Goal: Information Seeking & Learning: Learn about a topic

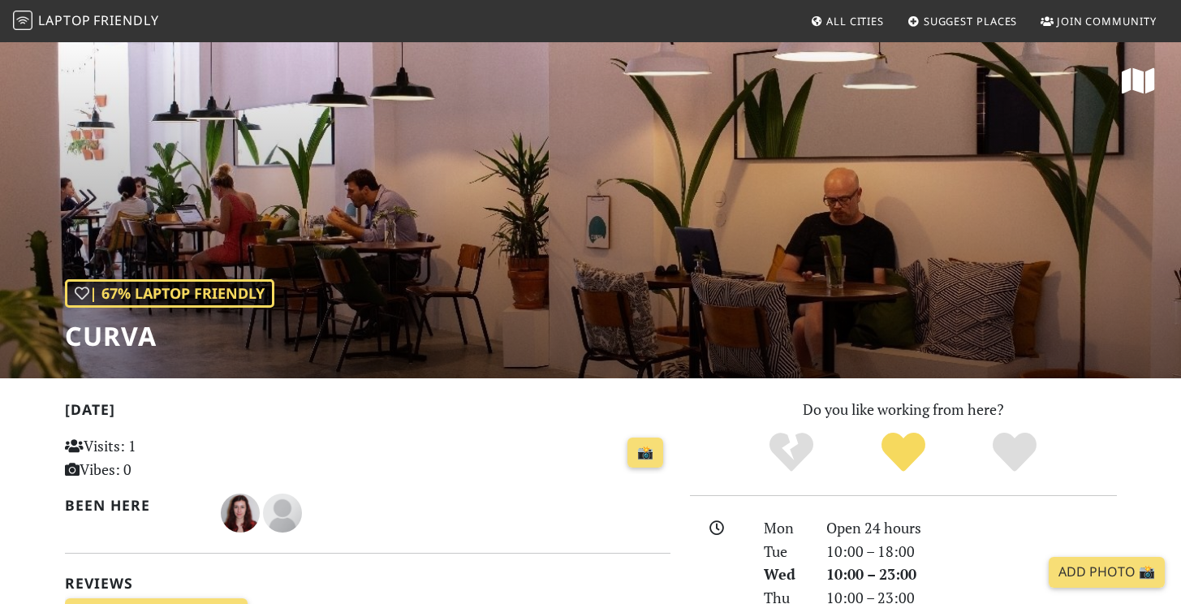
click at [818, 18] on icon at bounding box center [816, 22] width 13 height 11
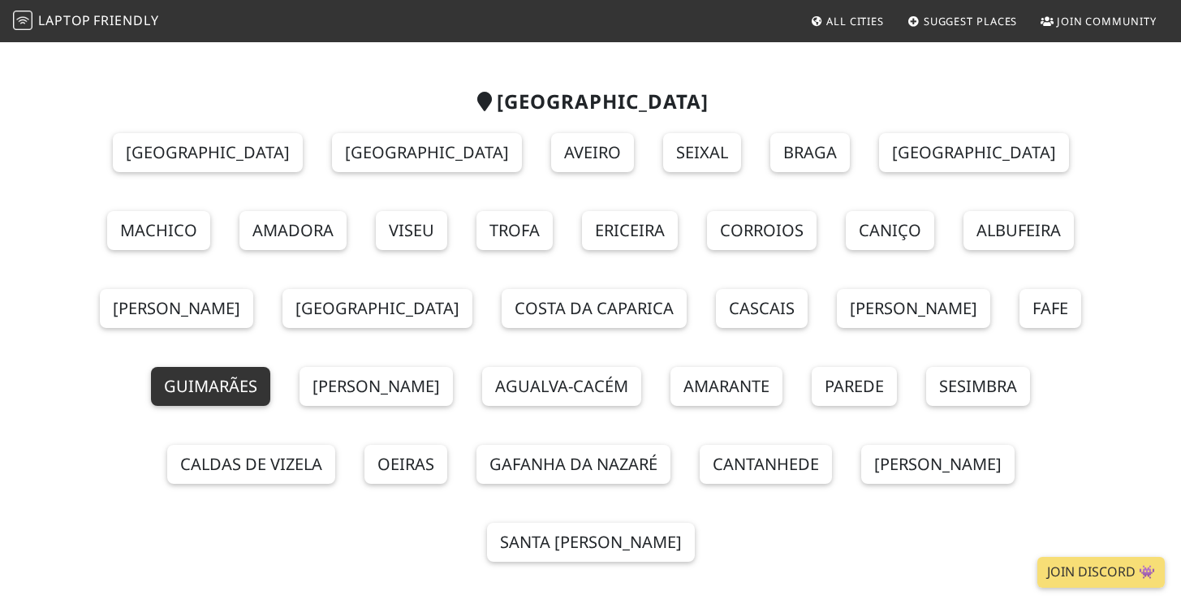
scroll to position [124, 0]
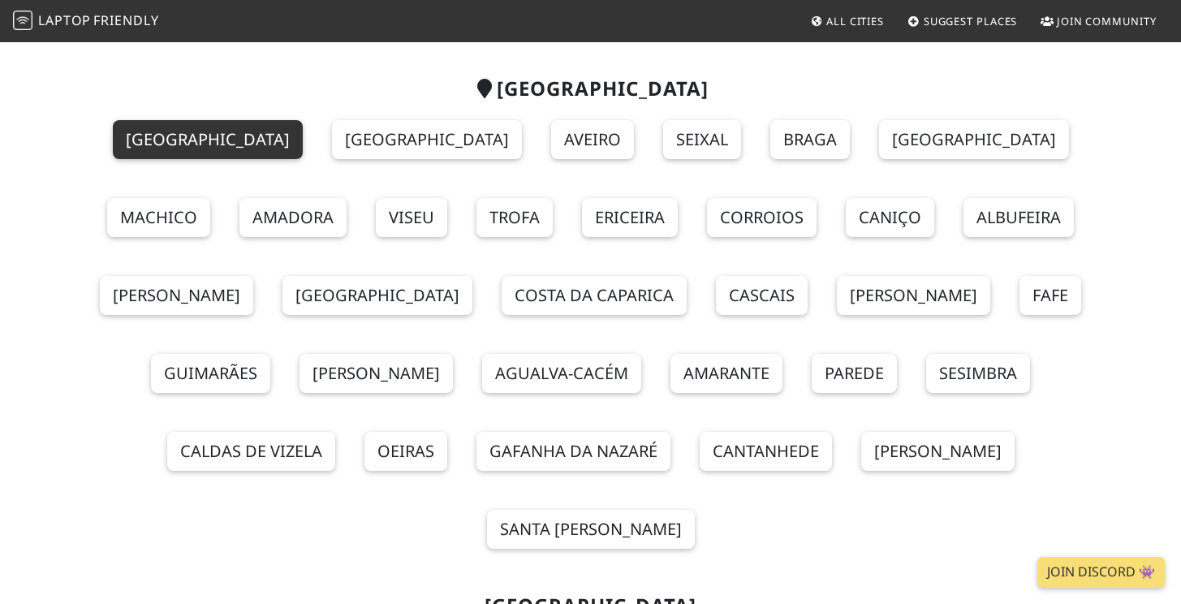
click at [119, 135] on link "[GEOGRAPHIC_DATA]" at bounding box center [208, 139] width 190 height 39
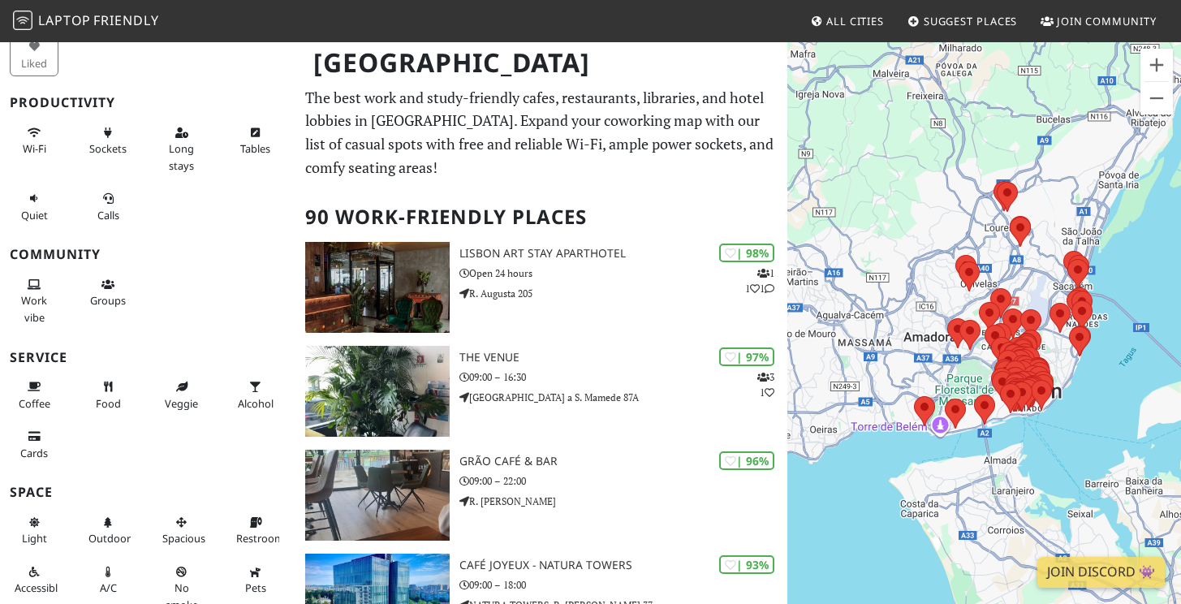
scroll to position [162, 0]
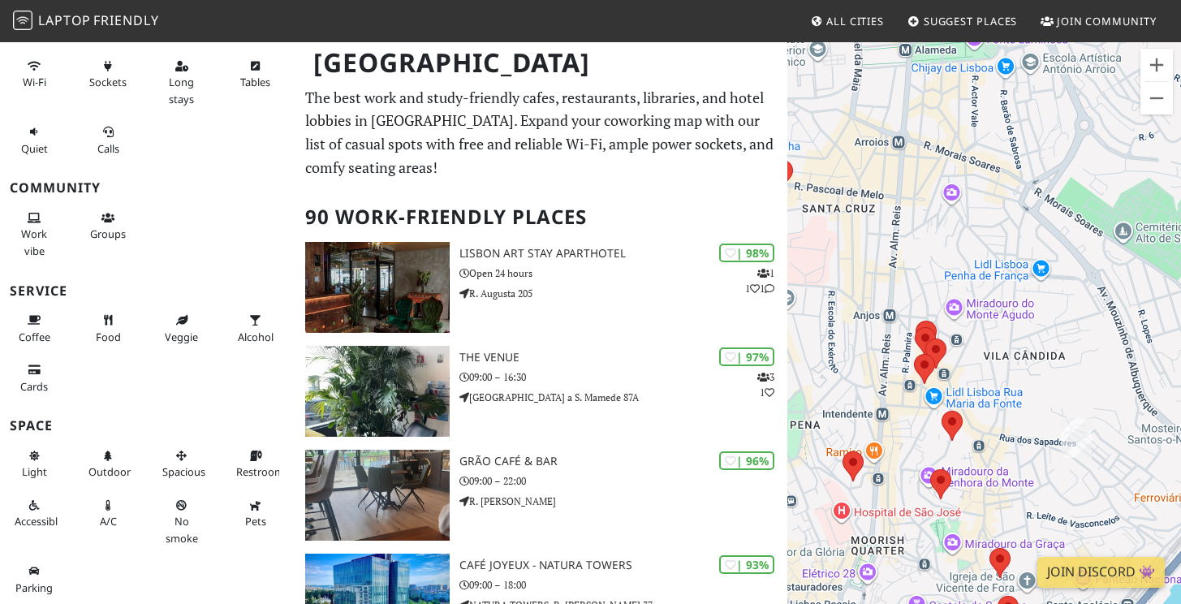
drag, startPoint x: 1052, startPoint y: 423, endPoint x: 1020, endPoint y: 175, distance: 250.5
click at [1020, 175] on div "To navigate, press the arrow keys." at bounding box center [984, 343] width 394 height 604
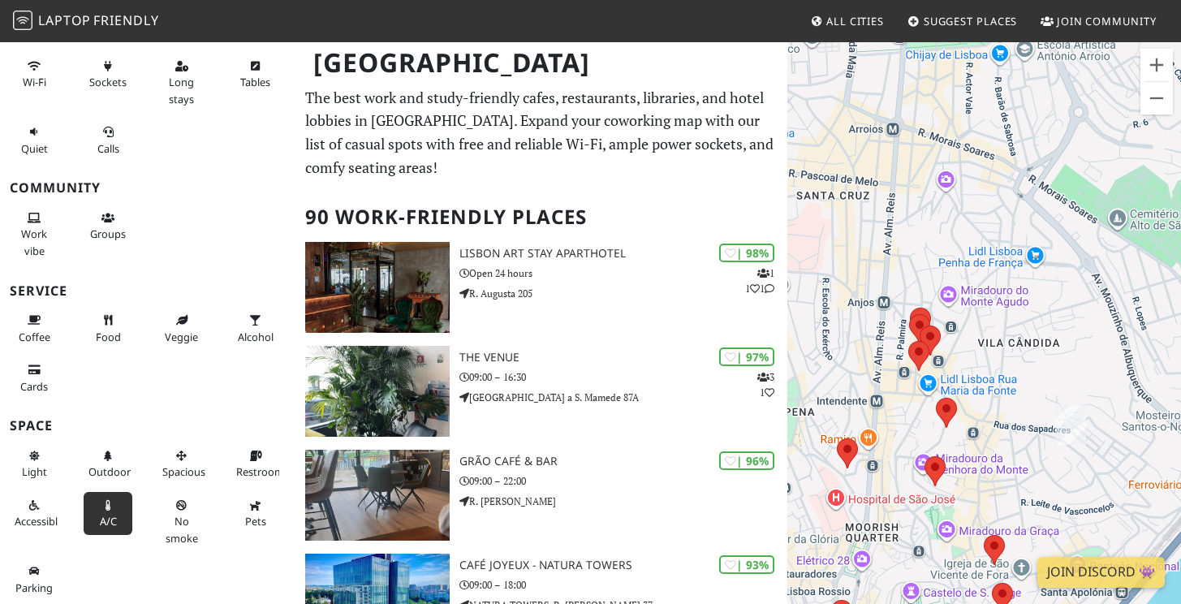
click at [105, 526] on span "A/C" at bounding box center [108, 521] width 17 height 15
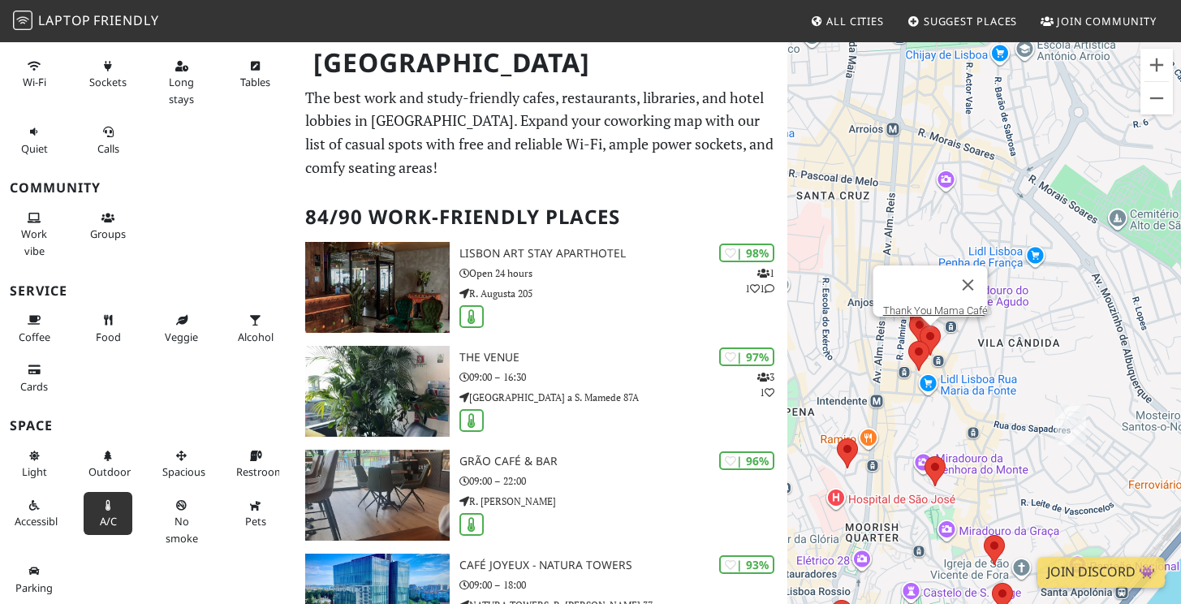
click at [920, 326] on area at bounding box center [920, 326] width 0 height 0
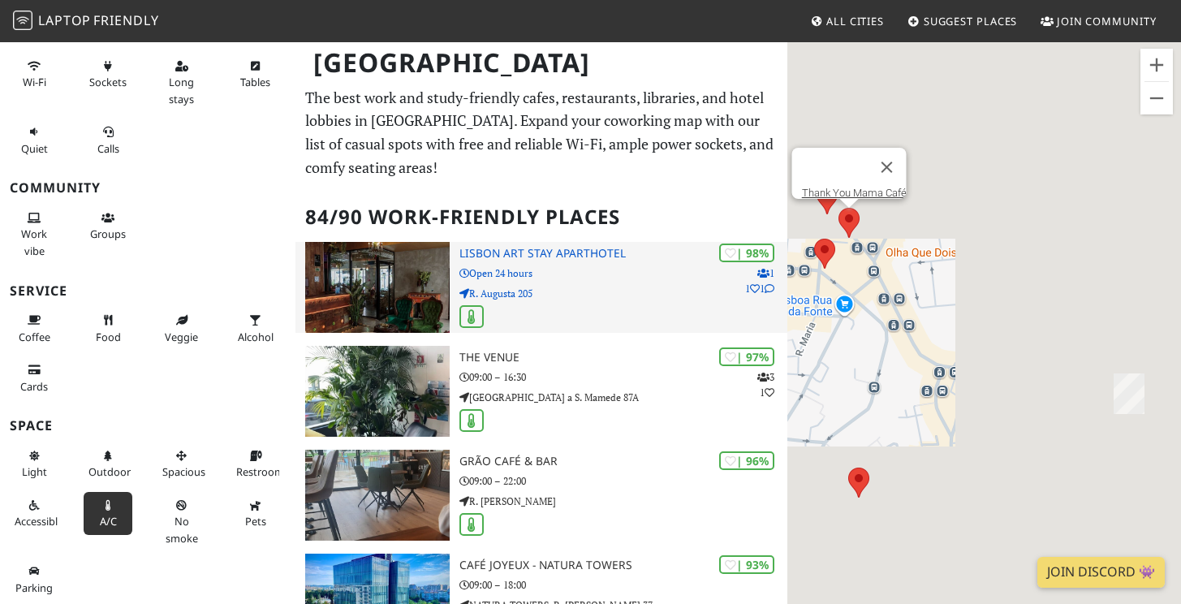
drag, startPoint x: 1042, startPoint y: 386, endPoint x: 439, endPoint y: 326, distance: 605.4
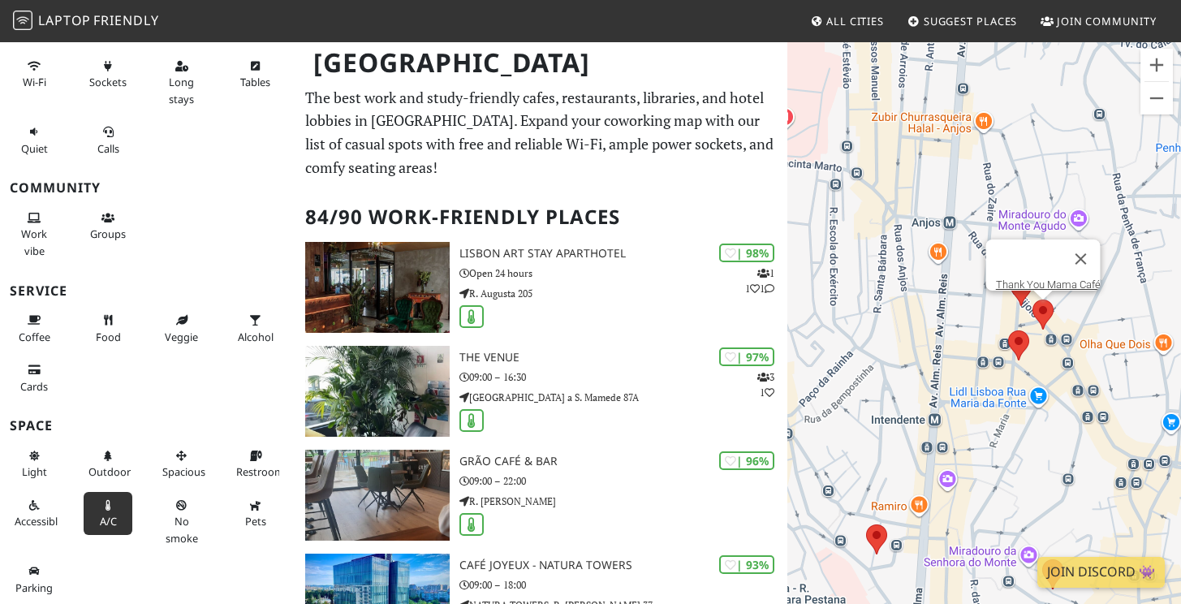
drag, startPoint x: 1122, startPoint y: 151, endPoint x: 1033, endPoint y: 528, distance: 386.9
click at [1033, 528] on div "To navigate, press the arrow keys. Thank You Mama Café" at bounding box center [984, 343] width 394 height 604
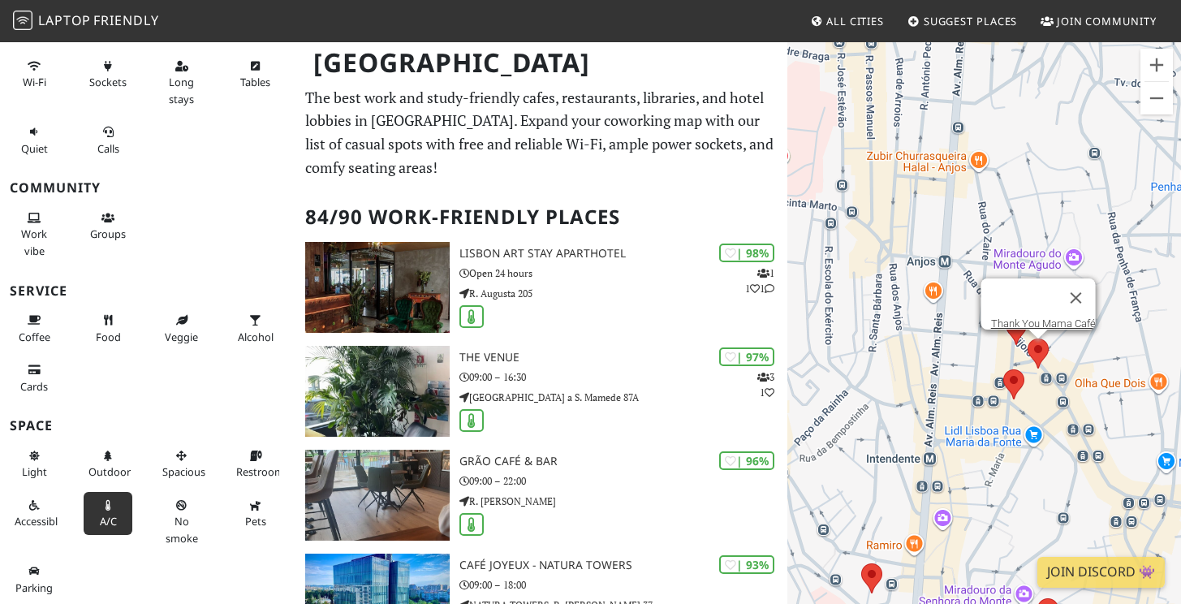
click at [1028, 339] on area at bounding box center [1028, 339] width 0 height 0
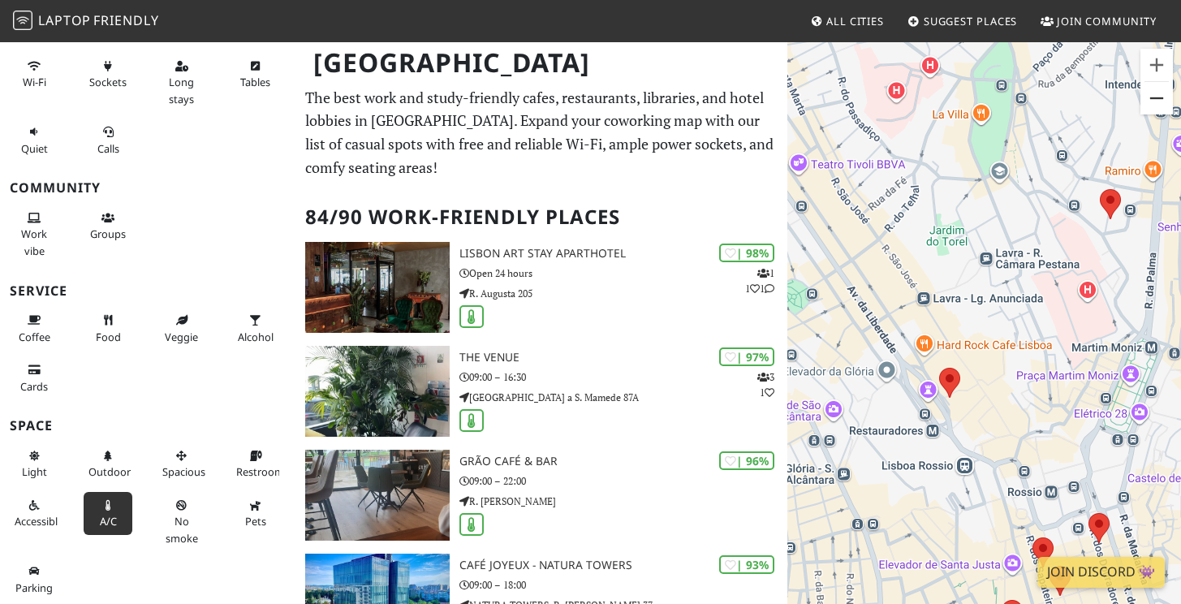
click at [1159, 99] on button "Zoom out" at bounding box center [1157, 98] width 32 height 32
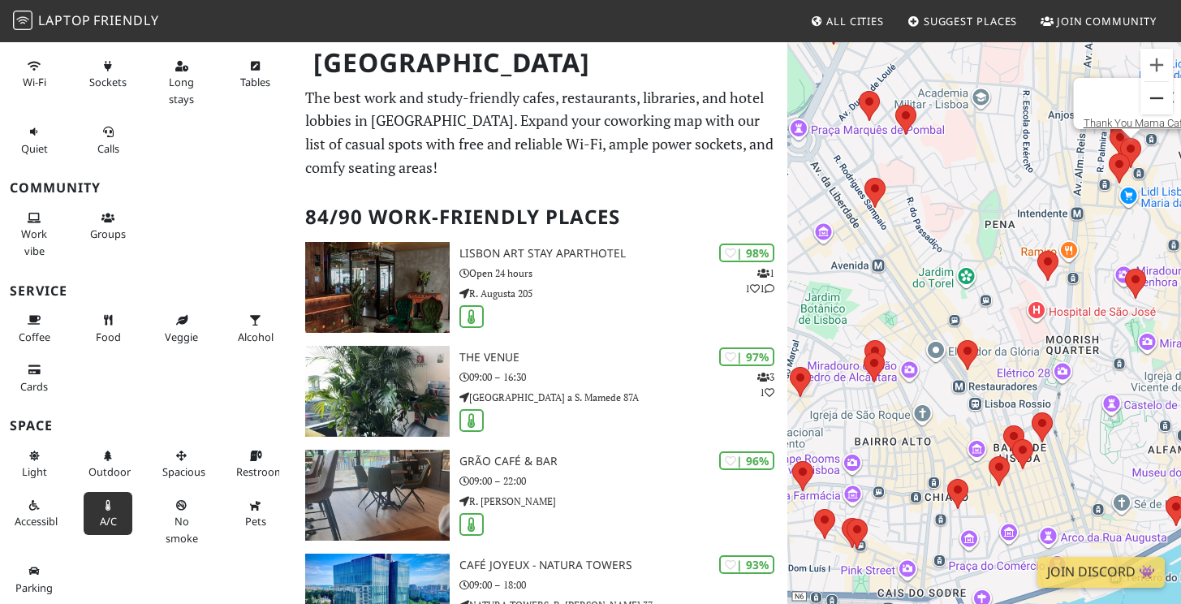
click at [1159, 99] on button "Zoom out" at bounding box center [1157, 98] width 32 height 32
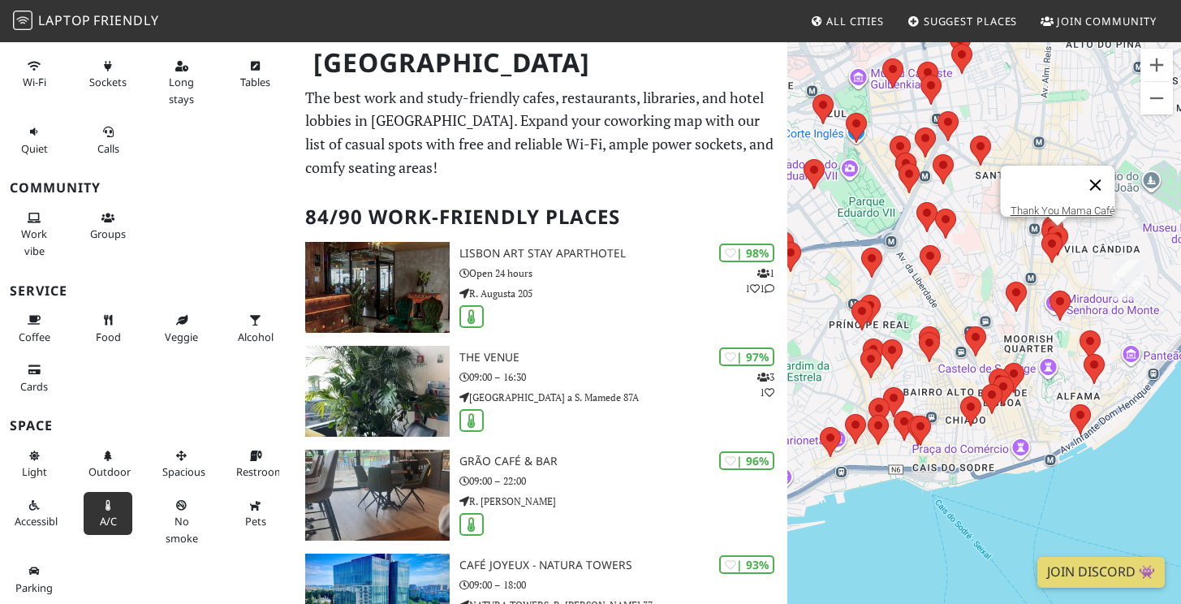
click at [1104, 174] on button "Close" at bounding box center [1095, 185] width 39 height 39
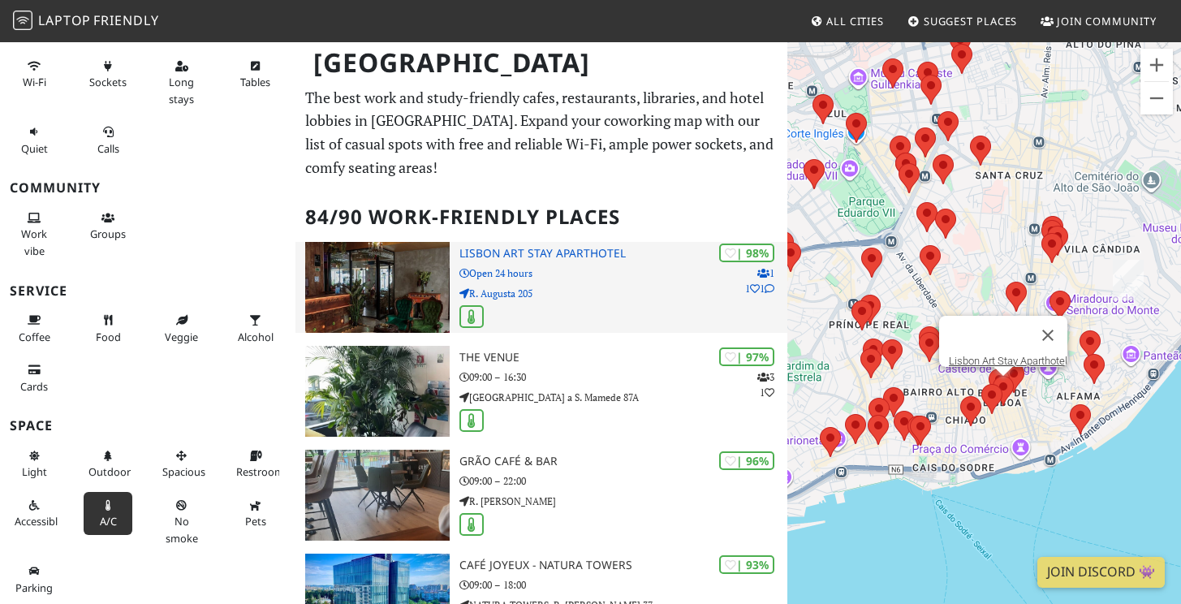
click at [589, 257] on h3 "Lisbon Art Stay Aparthotel" at bounding box center [623, 254] width 328 height 14
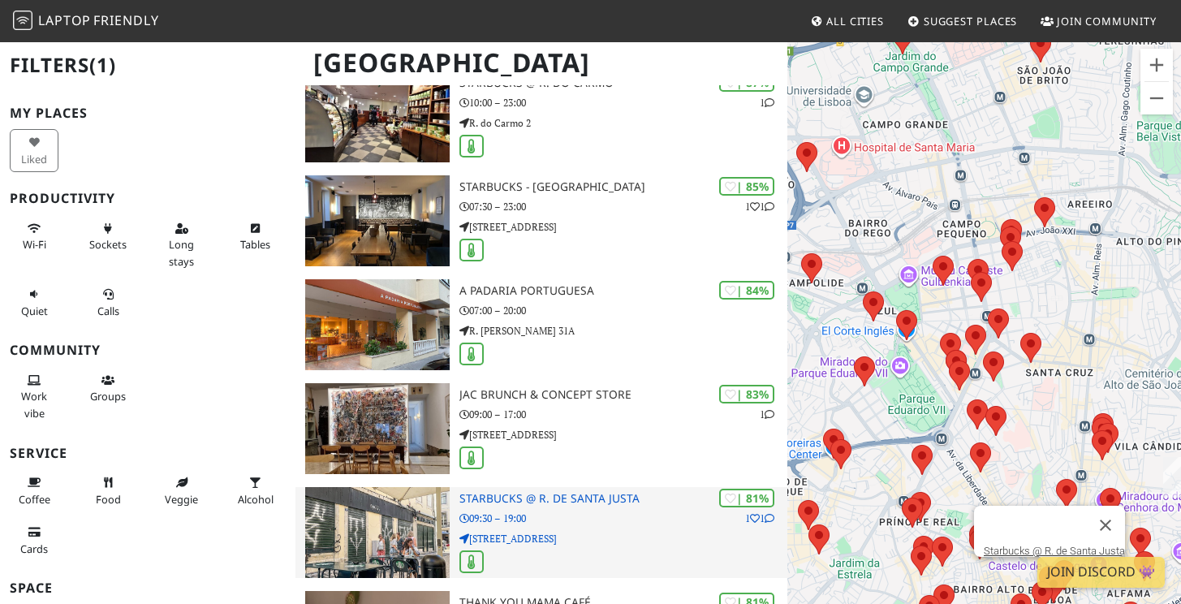
scroll to position [1523, 0]
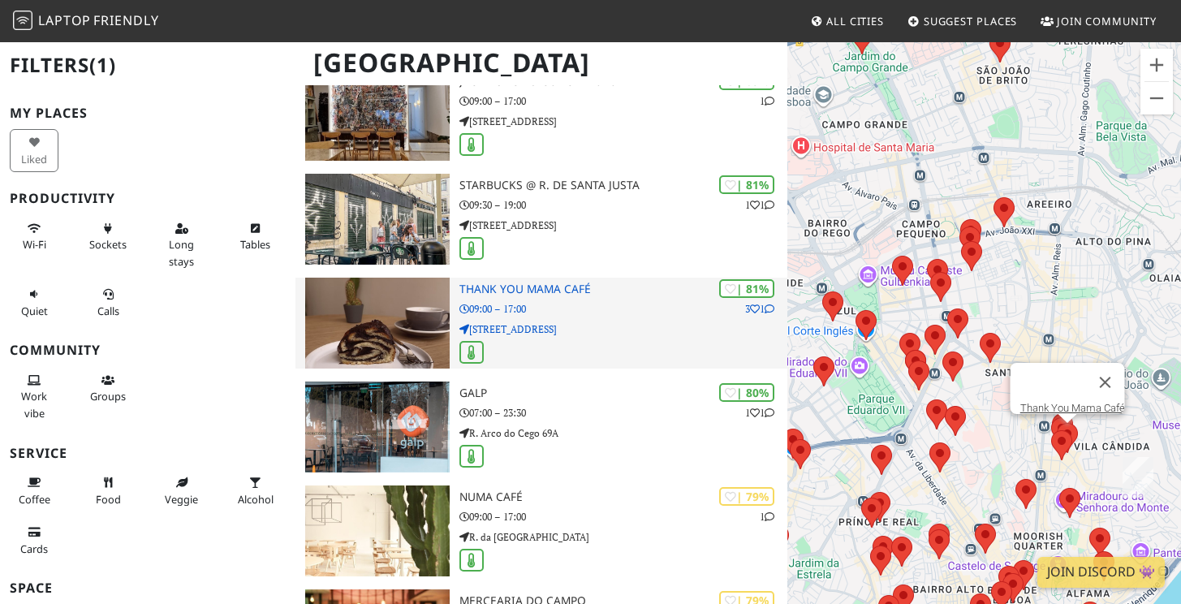
click at [594, 323] on p "Rua do Forno do Tijolo 9A" at bounding box center [623, 328] width 328 height 15
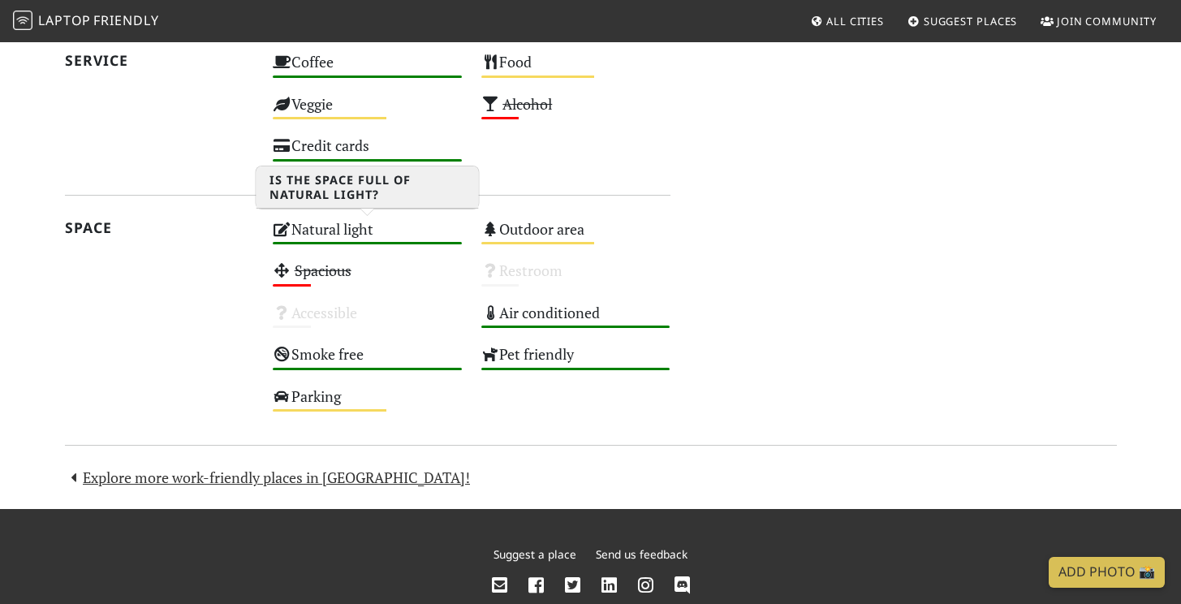
scroll to position [1122, 0]
